Goal: Check status: Check status

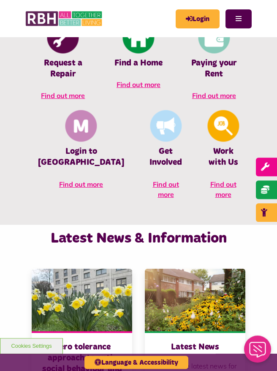
scroll to position [350, 0]
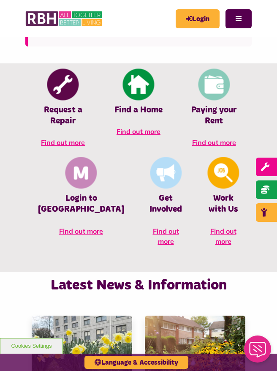
click at [198, 22] on link "Login" at bounding box center [198, 18] width 44 height 19
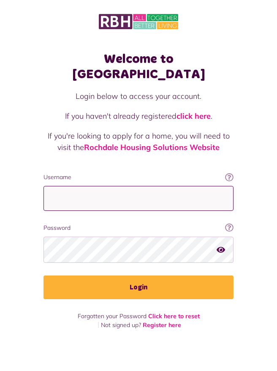
click at [71, 186] on input "Username" at bounding box center [139, 198] width 190 height 25
type input "**********"
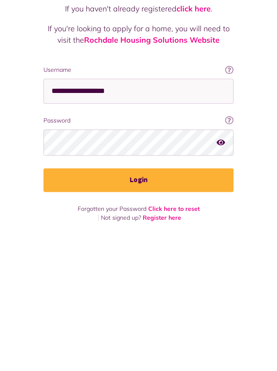
click at [169, 275] on button "Login" at bounding box center [139, 287] width 190 height 24
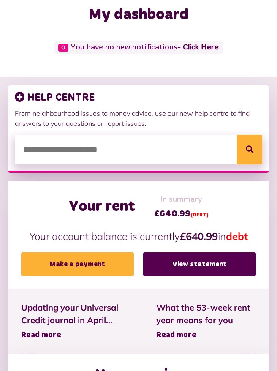
scroll to position [46, 0]
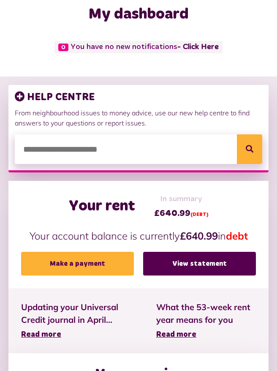
click at [197, 262] on link "View statement" at bounding box center [199, 264] width 113 height 24
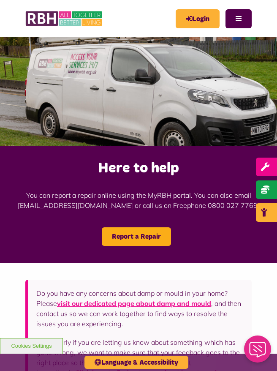
click at [191, 20] on link "Login" at bounding box center [198, 18] width 44 height 19
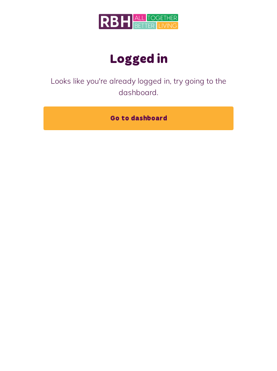
click at [140, 122] on link "Go to dashboard" at bounding box center [139, 118] width 190 height 24
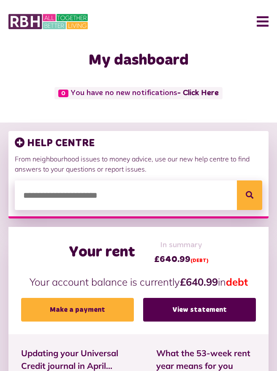
click at [260, 22] on button "Menu" at bounding box center [260, 21] width 18 height 26
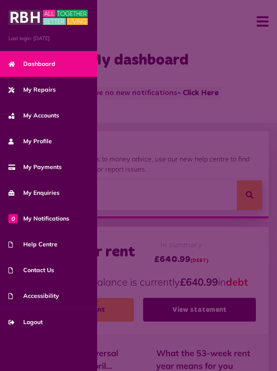
click at [63, 94] on link "My Repairs" at bounding box center [48, 90] width 97 height 26
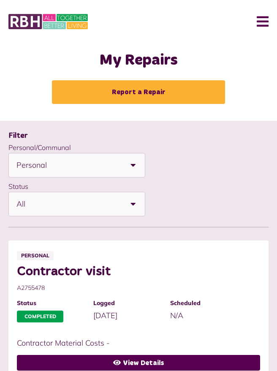
click at [264, 24] on button "Menu" at bounding box center [260, 21] width 18 height 26
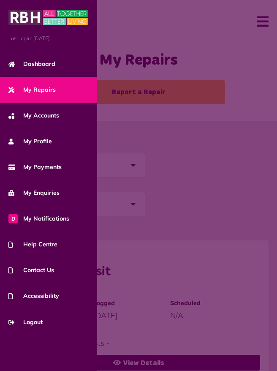
click at [68, 123] on link "My Accounts" at bounding box center [48, 116] width 97 height 26
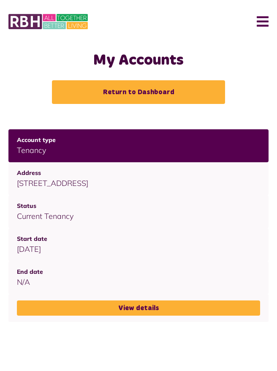
click at [183, 307] on link "View details" at bounding box center [138, 307] width 243 height 15
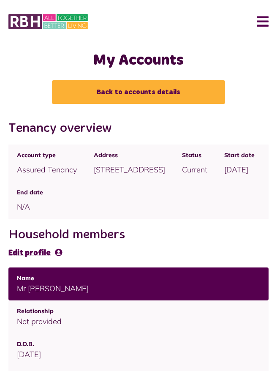
click at [259, 22] on button "Menu" at bounding box center [260, 21] width 18 height 26
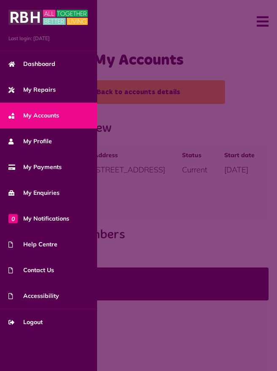
click at [74, 145] on link "My Profile" at bounding box center [48, 141] width 97 height 26
click at [77, 170] on link "My Payments" at bounding box center [48, 167] width 97 height 26
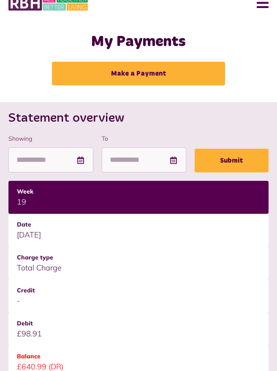
scroll to position [18, 0]
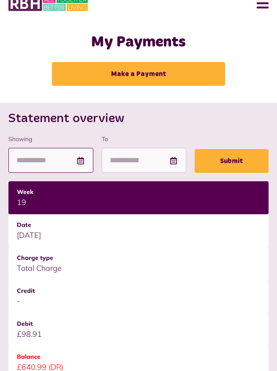
click at [26, 163] on input "Showing" at bounding box center [50, 160] width 85 height 25
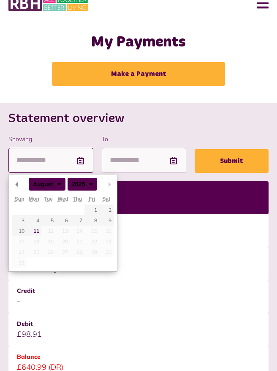
type input "**********"
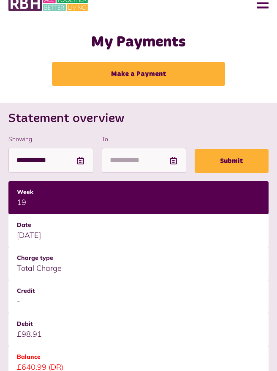
click at [82, 162] on icon at bounding box center [80, 161] width 8 height 8
click at [84, 163] on icon at bounding box center [80, 161] width 8 height 8
click at [251, 335] on td "£98.91" at bounding box center [138, 329] width 260 height 33
click at [169, 158] on input "To" at bounding box center [144, 160] width 85 height 25
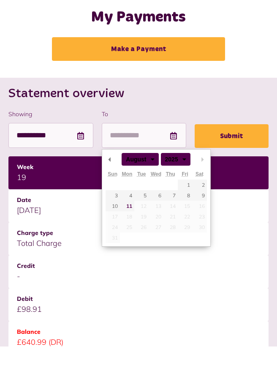
click at [246, 111] on h2 "Statement overview" at bounding box center [138, 118] width 260 height 15
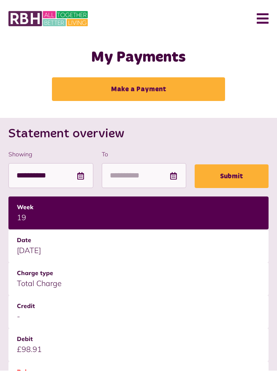
scroll to position [3, 0]
click at [82, 179] on icon at bounding box center [80, 176] width 8 height 8
click at [262, 19] on button "Menu" at bounding box center [260, 18] width 18 height 26
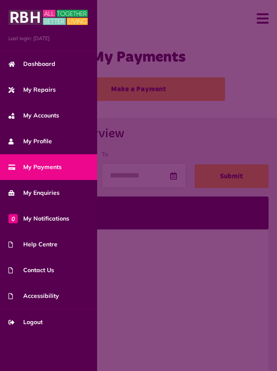
click at [80, 196] on link "My Enquiries" at bounding box center [48, 193] width 97 height 26
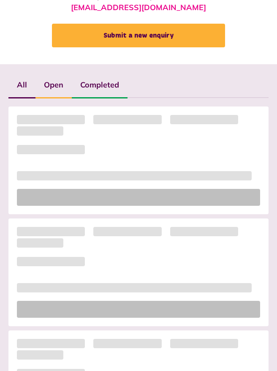
scroll to position [128, 0]
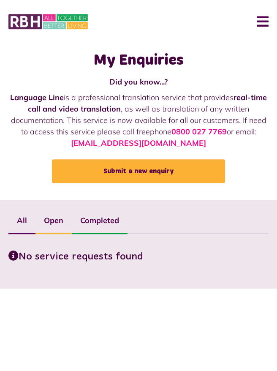
scroll to position [0, 0]
click at [262, 22] on button "Menu" at bounding box center [260, 21] width 18 height 26
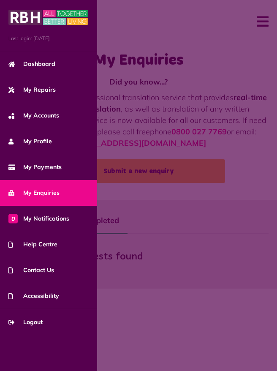
click at [81, 225] on link "0 My Notifications" at bounding box center [48, 219] width 97 height 26
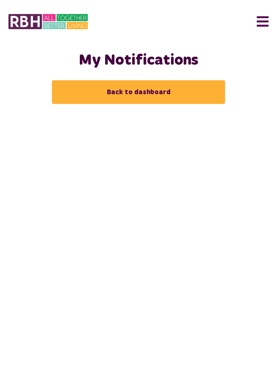
click at [262, 22] on button "Menu" at bounding box center [260, 21] width 18 height 26
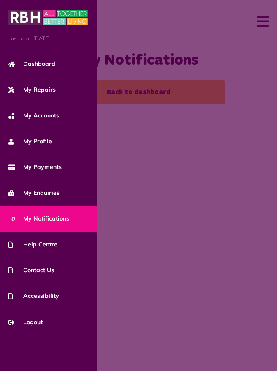
click at [79, 272] on link "Contact Us" at bounding box center [48, 270] width 97 height 26
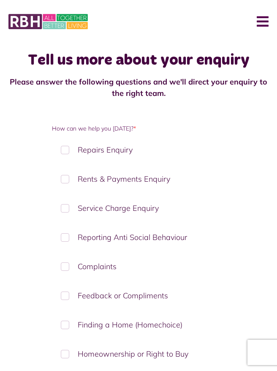
click at [262, 21] on button "Menu" at bounding box center [260, 21] width 18 height 26
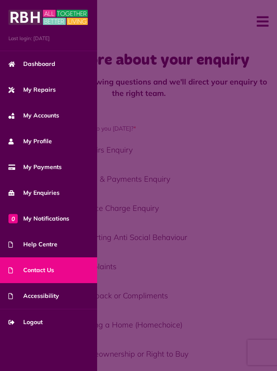
click at [80, 300] on link "Accessibility" at bounding box center [48, 296] width 97 height 26
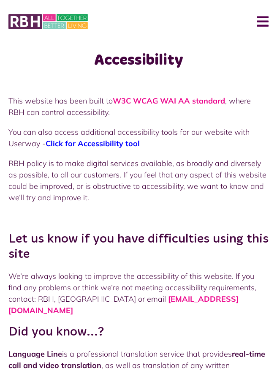
click at [264, 19] on button "Menu" at bounding box center [260, 21] width 18 height 26
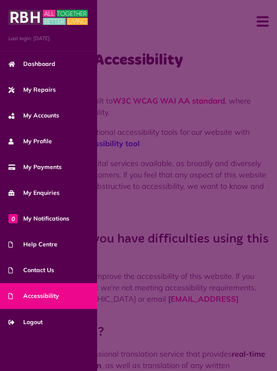
click at [67, 171] on link "My Payments" at bounding box center [48, 167] width 97 height 26
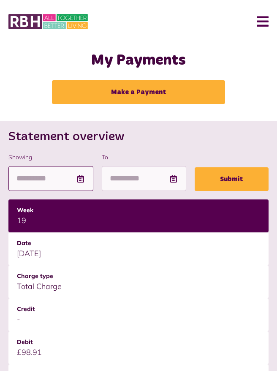
click at [83, 183] on input "Showing" at bounding box center [50, 178] width 85 height 25
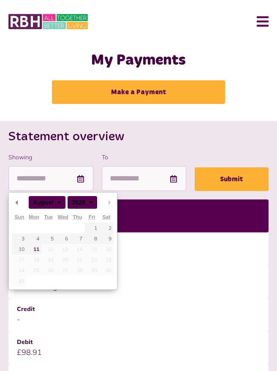
click at [58, 201] on select "******* ******** ***** ***** *** **** **** ****** ********* ******* ******** **…" at bounding box center [43, 202] width 29 height 8
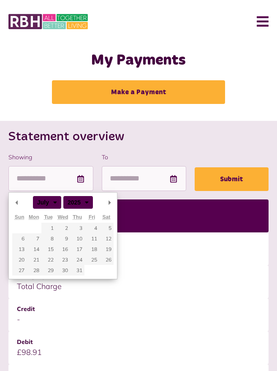
click at [174, 181] on icon at bounding box center [173, 179] width 8 height 8
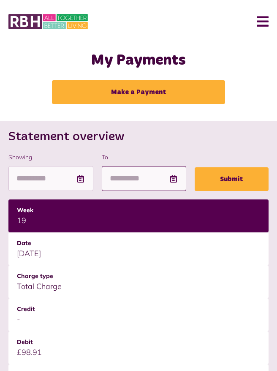
click at [169, 177] on input "To" at bounding box center [144, 178] width 85 height 25
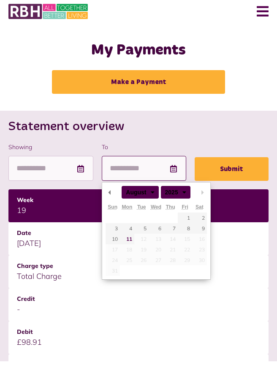
type input "**********"
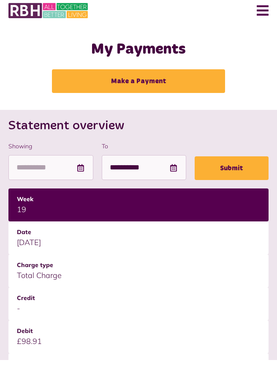
scroll to position [11, 0]
click at [175, 167] on icon at bounding box center [173, 168] width 8 height 8
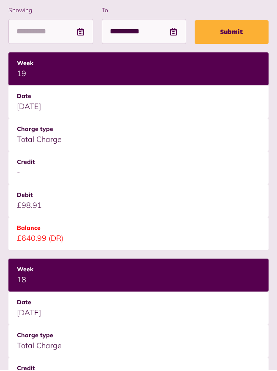
scroll to position [143, 0]
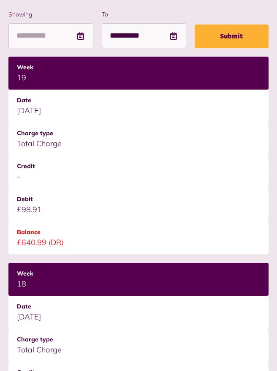
click at [261, 279] on td "18" at bounding box center [138, 279] width 260 height 33
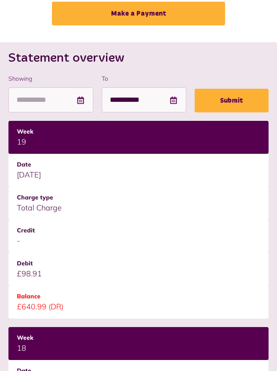
scroll to position [0, 0]
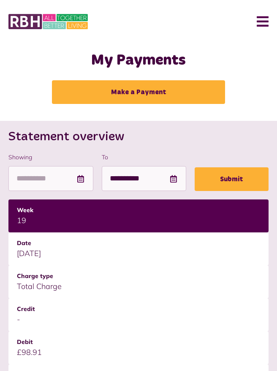
click at [266, 20] on button "Menu" at bounding box center [260, 21] width 18 height 26
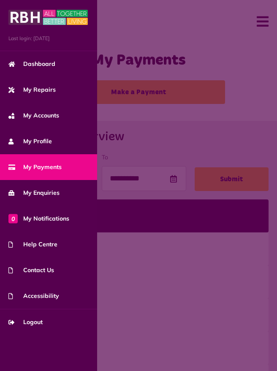
click at [52, 326] on link "Logout" at bounding box center [48, 322] width 97 height 26
